Goal: Find specific page/section: Find specific page/section

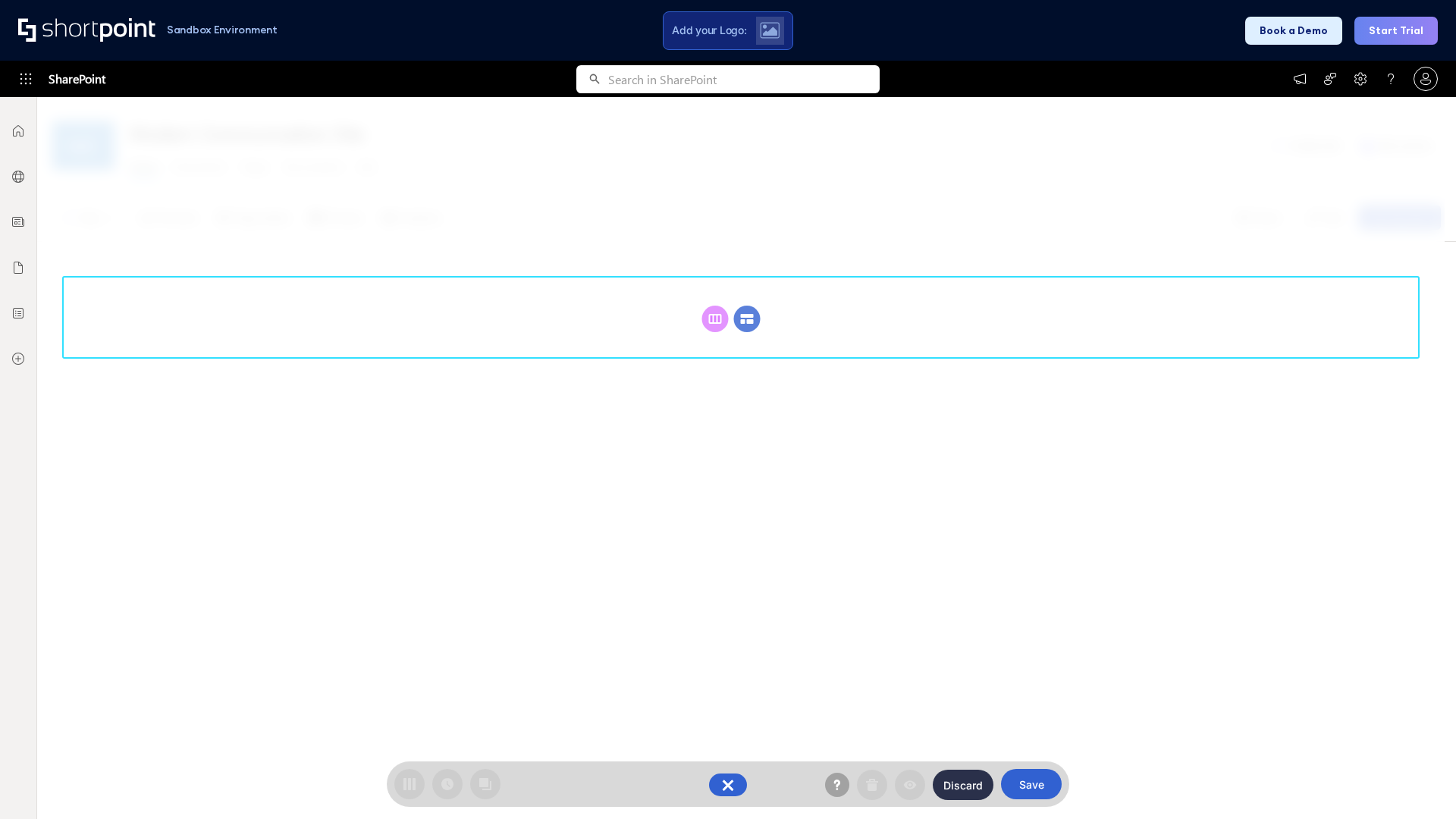
click at [747, 318] on circle at bounding box center [747, 318] width 27 height 27
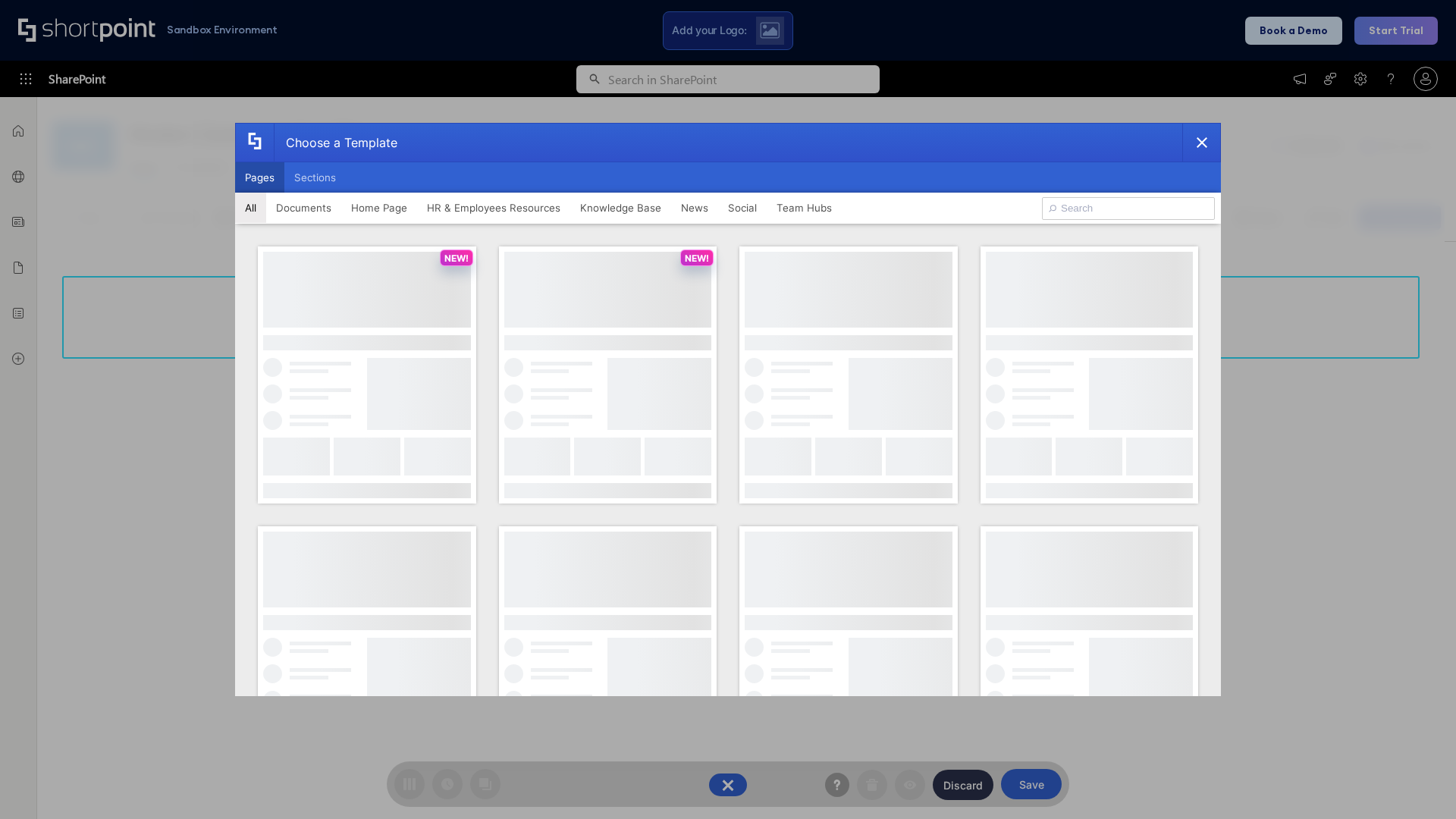
click at [259, 177] on button "Pages" at bounding box center [259, 177] width 49 height 30
type input "HR 4"
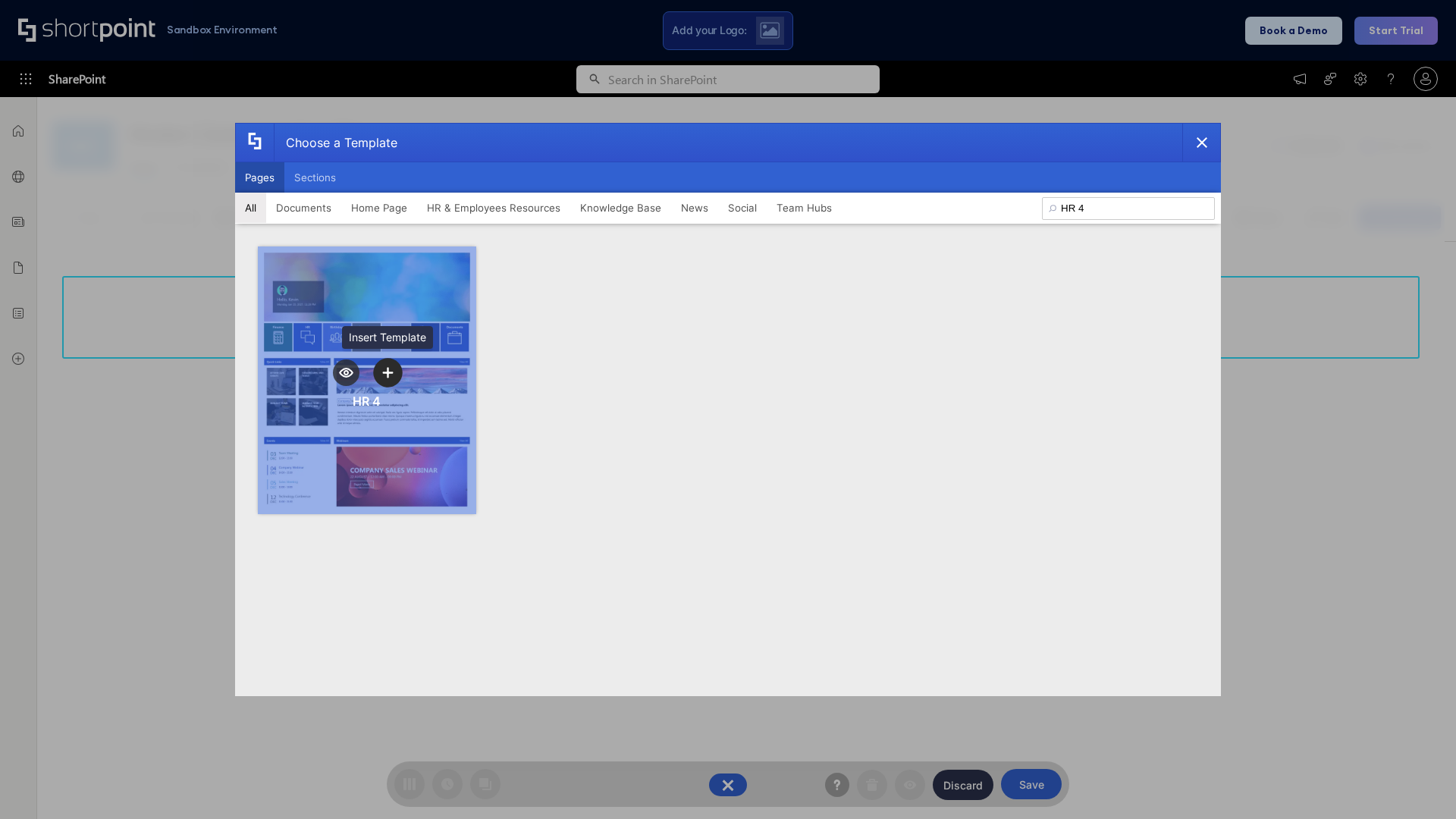
click at [387, 373] on icon "template selector" at bounding box center [387, 373] width 10 height 10
